Goal: Task Accomplishment & Management: Manage account settings

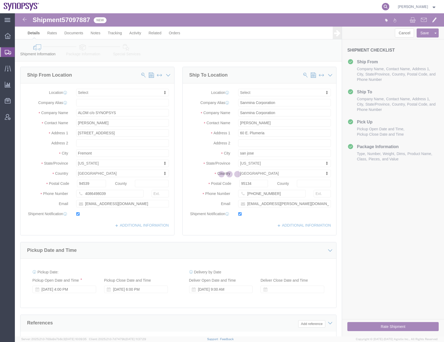
click at [389, 8] on icon at bounding box center [385, 6] width 7 height 7
select select
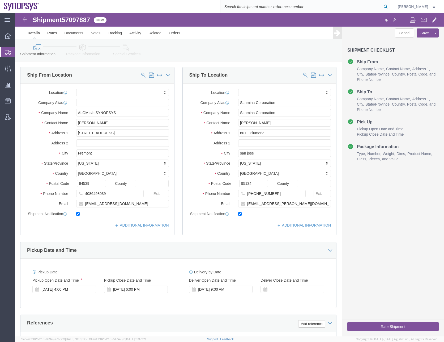
paste input "57114008"
type input "57114008"
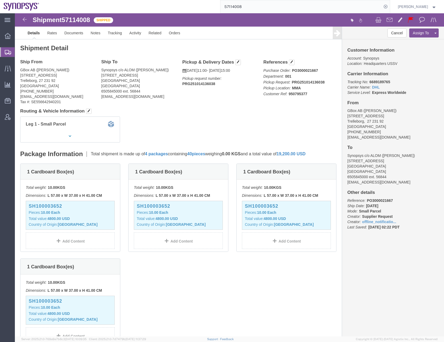
click div "Leg 1 - Small Parcel"
click link "Documents"
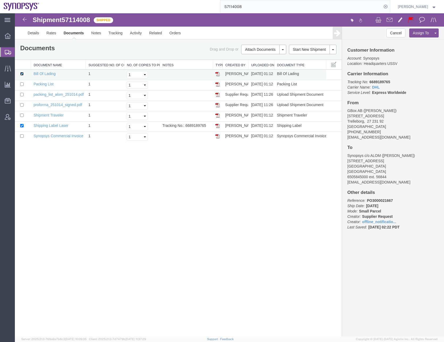
click at [21, 74] on input "checkbox" at bounding box center [21, 73] width 3 height 3
checkbox input "false"
click at [21, 84] on input "checkbox" at bounding box center [21, 83] width 3 height 3
checkbox input "true"
click at [22, 96] on input "checkbox" at bounding box center [21, 94] width 3 height 3
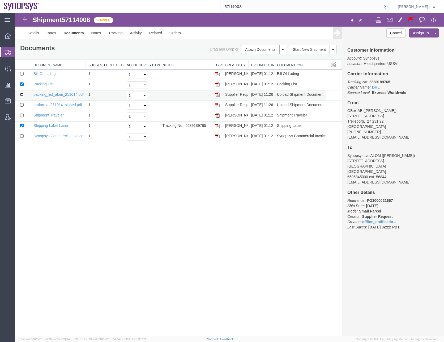
checkbox input "true"
click at [22, 106] on input "checkbox" at bounding box center [21, 104] width 3 height 3
checkbox input "true"
click at [23, 137] on input "checkbox" at bounding box center [21, 135] width 3 height 3
checkbox input "true"
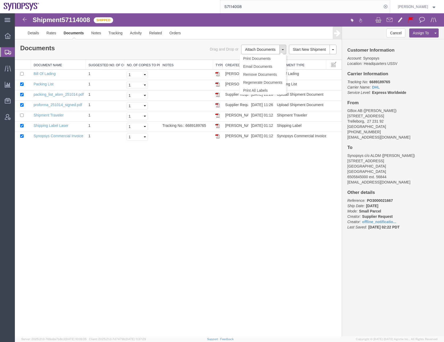
click at [284, 51] on button at bounding box center [282, 50] width 7 height 10
click at [246, 61] on link "Print Documents" at bounding box center [263, 58] width 46 height 8
click at [196, 179] on div "Shipment 57114008 7 of 7 Shipped Details Rates Documents Notes Tracking Activit…" at bounding box center [229, 174] width 429 height 323
drag, startPoint x: 190, startPoint y: 234, endPoint x: 176, endPoint y: 210, distance: 27.7
click at [192, 233] on div "Shipment 57114008 7 of 7 Shipped Details Rates Documents Notes Tracking Activit…" at bounding box center [229, 174] width 429 height 323
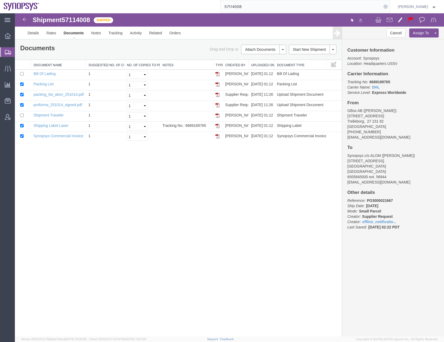
click at [9, 54] on icon at bounding box center [8, 52] width 6 height 5
